Goal: Information Seeking & Learning: Learn about a topic

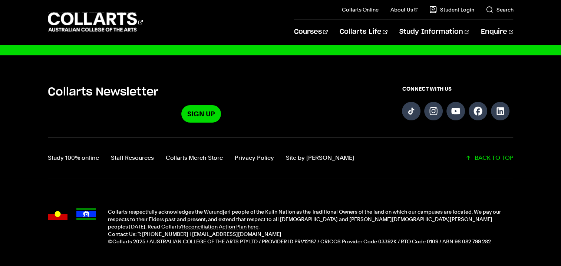
scroll to position [1919, 0]
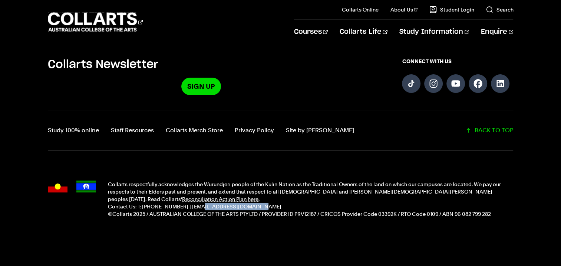
drag, startPoint x: 188, startPoint y: 194, endPoint x: 237, endPoint y: 194, distance: 48.2
click at [237, 203] on p "Contact Us: T: [PHONE_NUMBER] | [EMAIL_ADDRESS][DOMAIN_NAME]" at bounding box center [311, 206] width 406 height 7
copy p "info@collarts.edu.au"
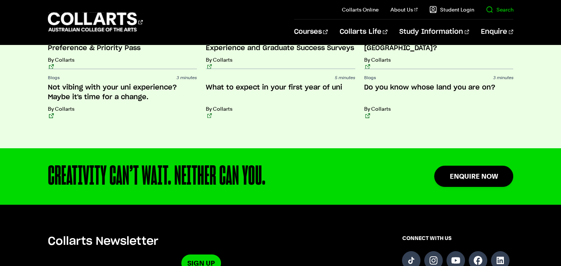
scroll to position [1687, 0]
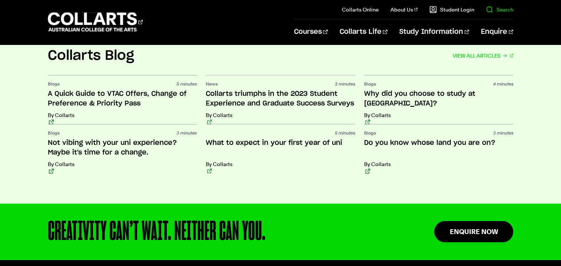
click at [501, 10] on link "Search" at bounding box center [499, 9] width 27 height 7
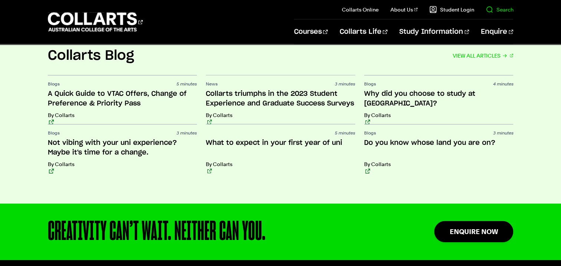
scroll to position [0, 0]
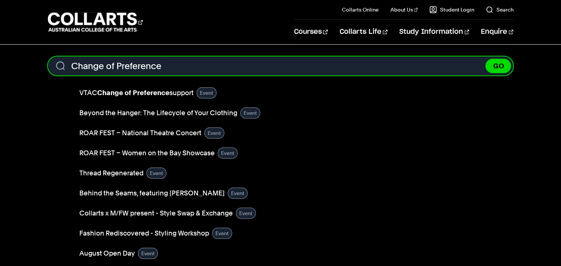
type input "Change of Preference"
click at [486, 59] on button "GO" at bounding box center [499, 66] width 26 height 14
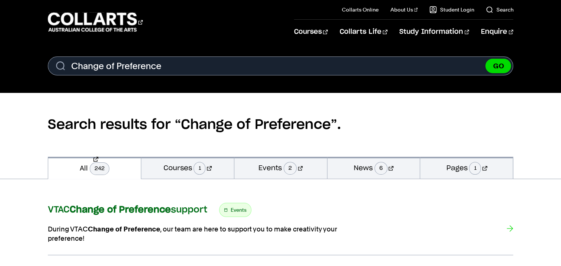
click at [140, 205] on strong "Change of Preference" at bounding box center [120, 209] width 101 height 9
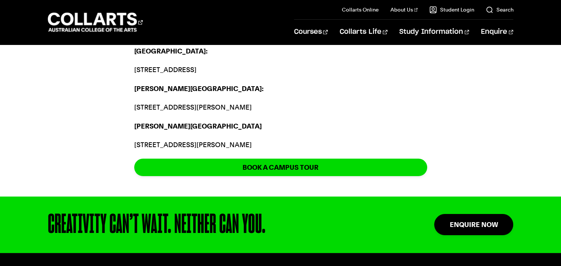
scroll to position [835, 0]
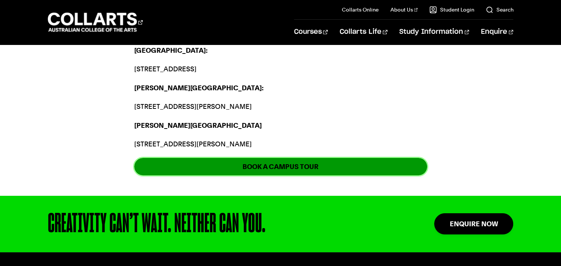
click at [292, 175] on link "Book a Campus Tour" at bounding box center [280, 166] width 293 height 17
